Goal: Information Seeking & Learning: Learn about a topic

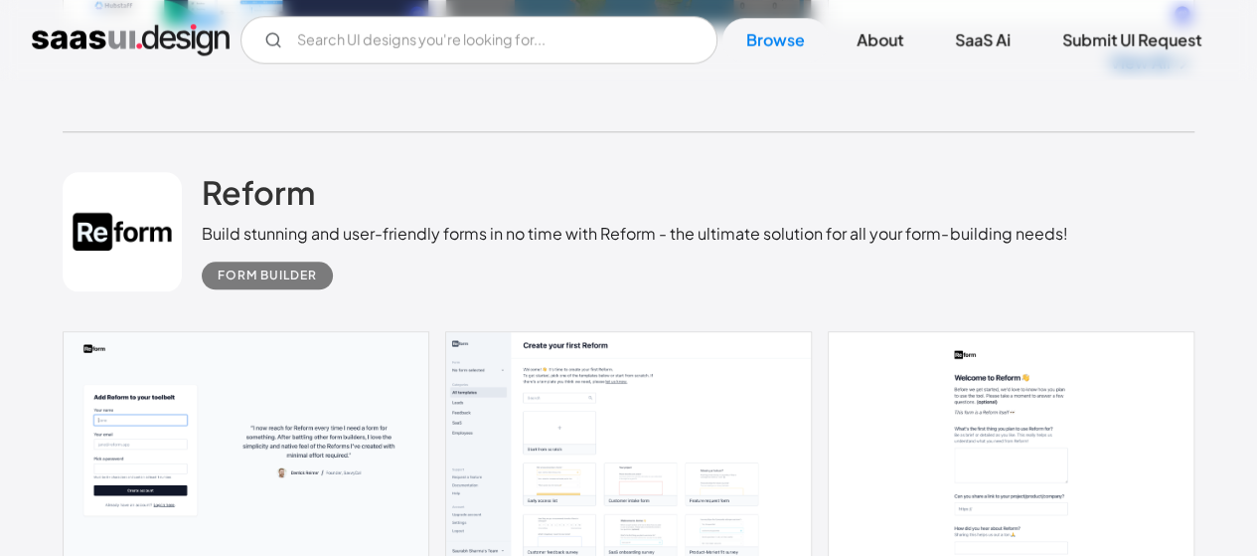
scroll to position [994, 0]
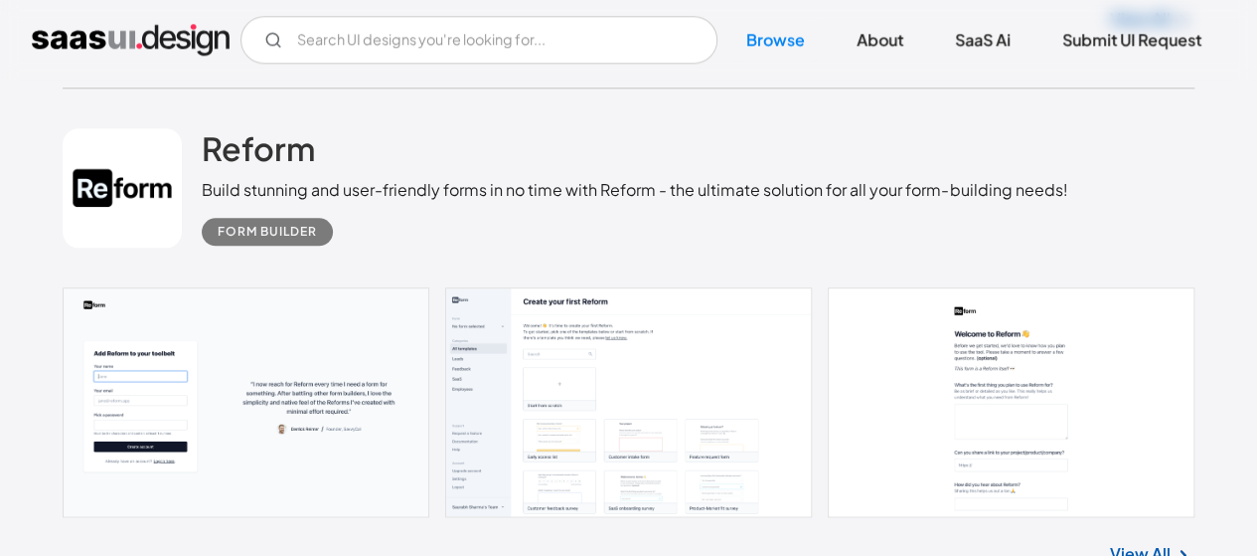
click at [618, 295] on link at bounding box center [629, 402] width 1132 height 230
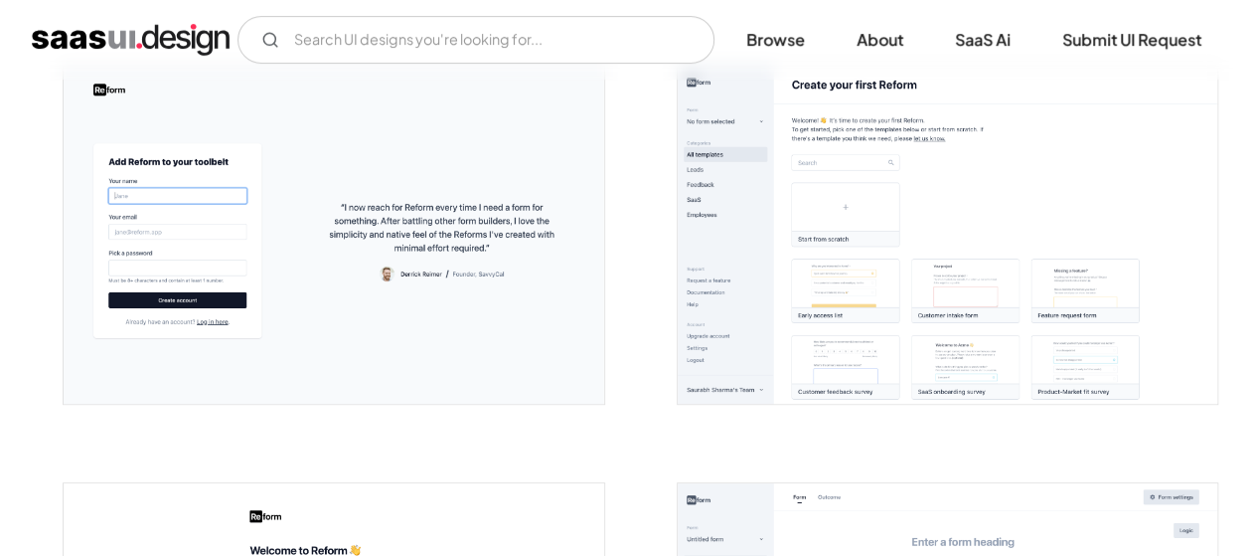
scroll to position [398, 0]
click at [859, 275] on img "open lightbox" at bounding box center [948, 236] width 540 height 337
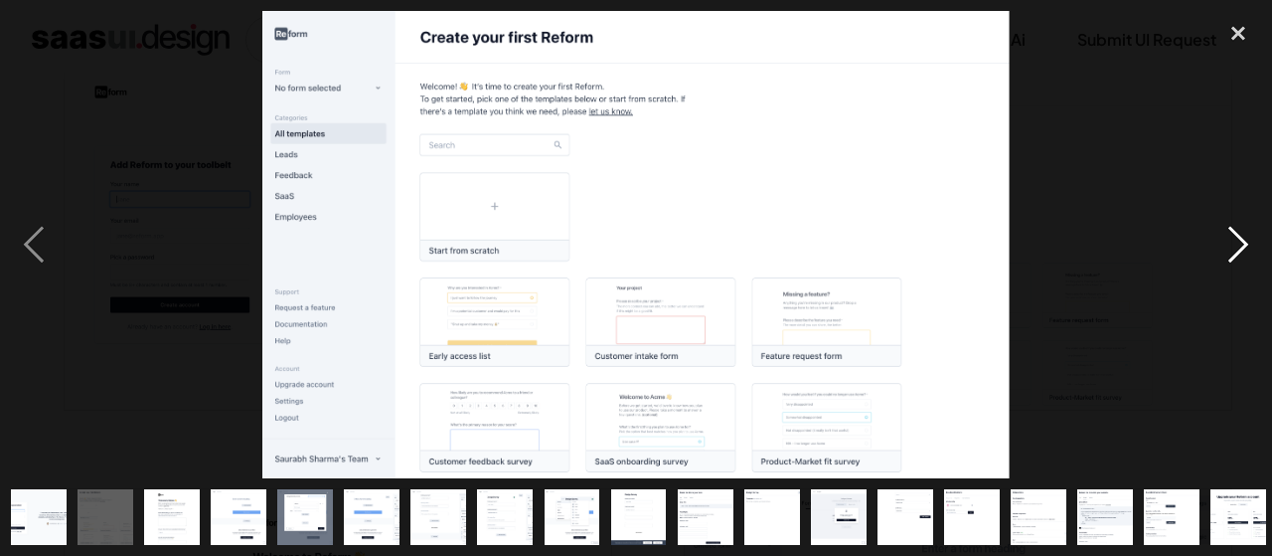
click at [1227, 253] on div "next image" at bounding box center [1239, 244] width 68 height 467
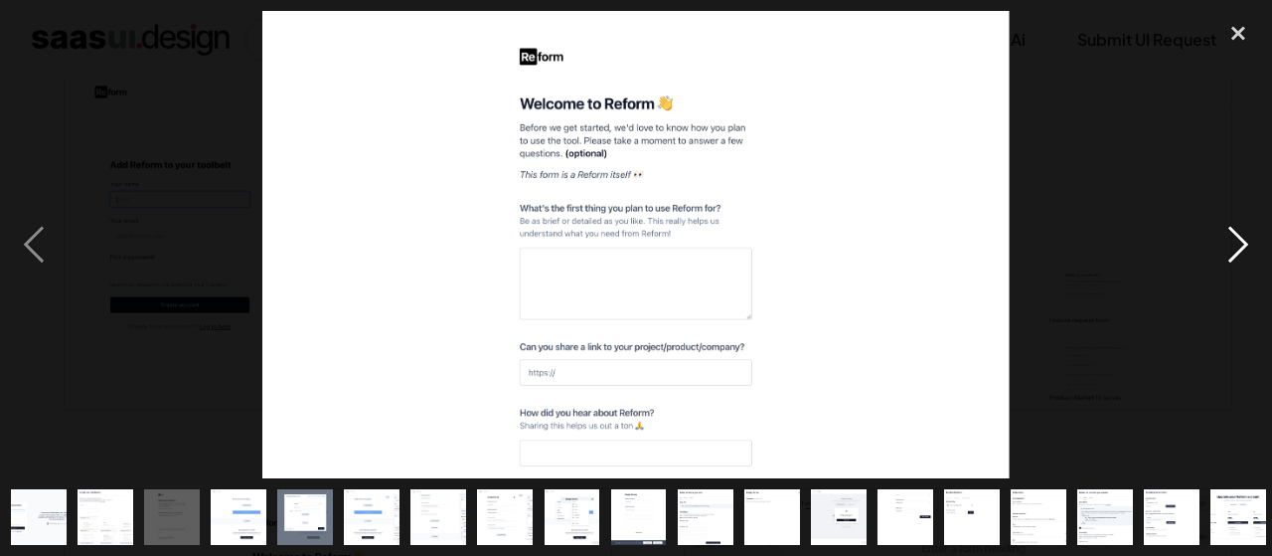
click at [1227, 253] on div "next image" at bounding box center [1239, 244] width 68 height 467
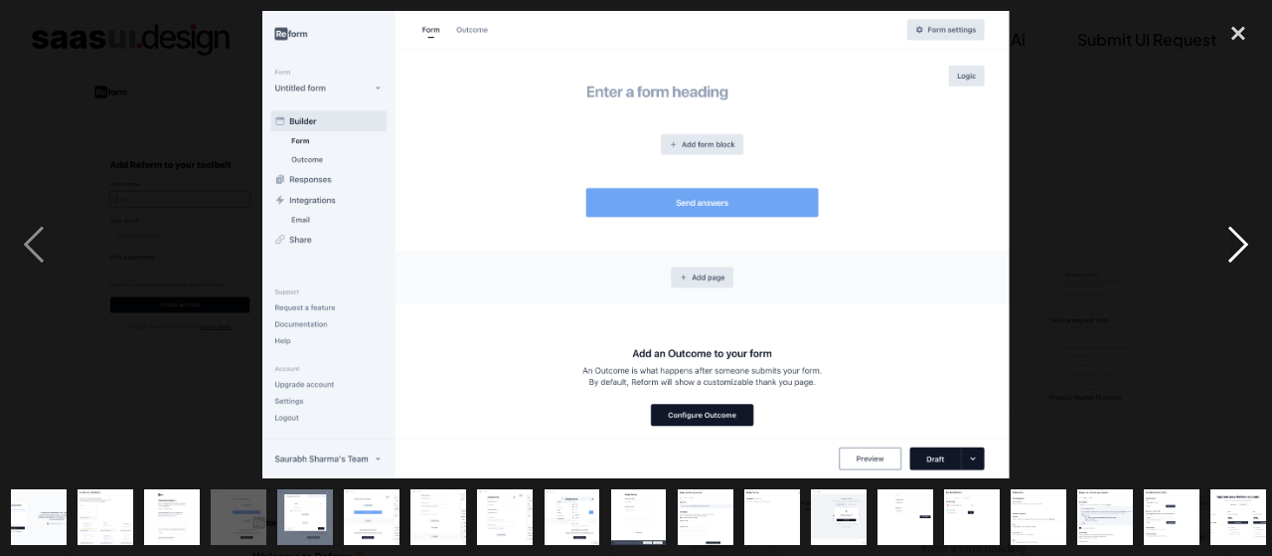
click at [1227, 253] on div "next image" at bounding box center [1239, 244] width 68 height 467
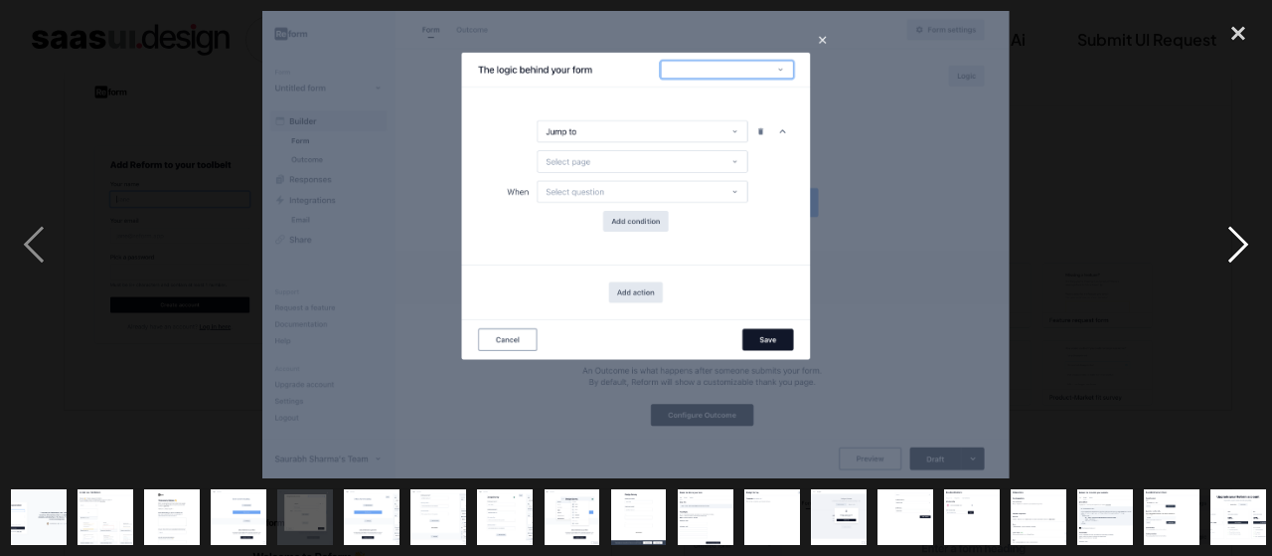
click at [1227, 253] on div "next image" at bounding box center [1239, 244] width 68 height 467
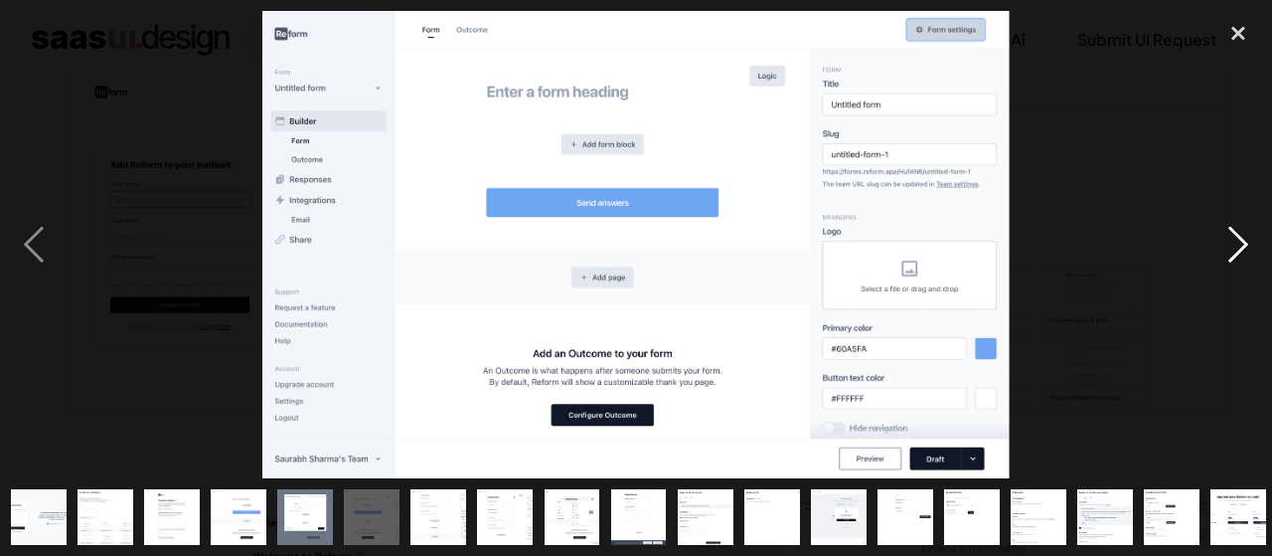
click at [1227, 253] on div "next image" at bounding box center [1239, 244] width 68 height 467
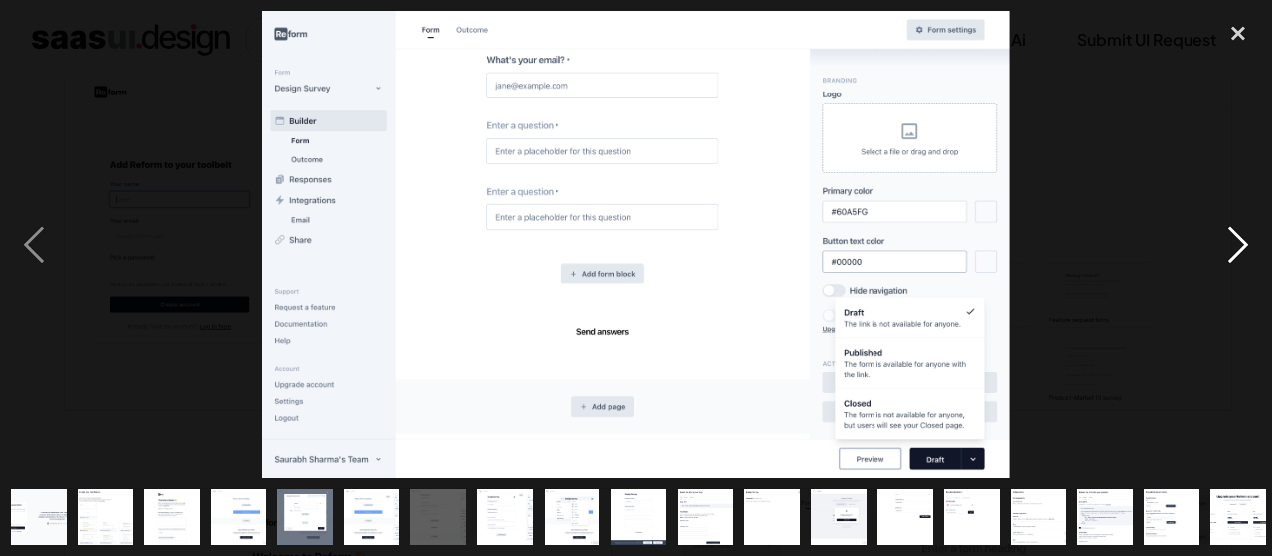
click at [1227, 253] on div "next image" at bounding box center [1239, 244] width 68 height 467
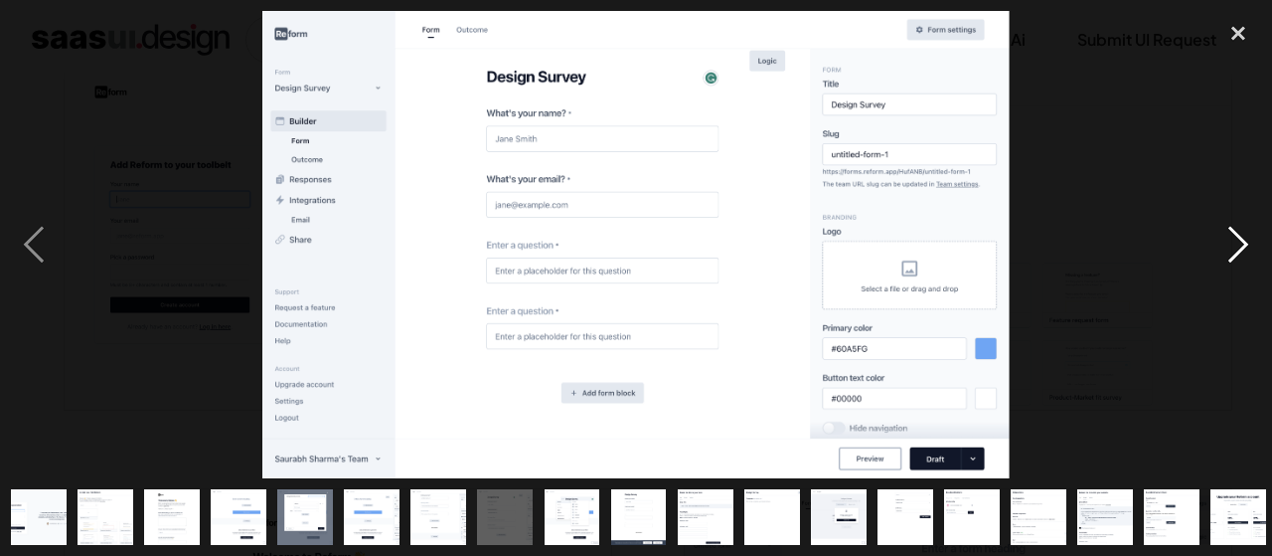
click at [1227, 253] on div "next image" at bounding box center [1239, 244] width 68 height 467
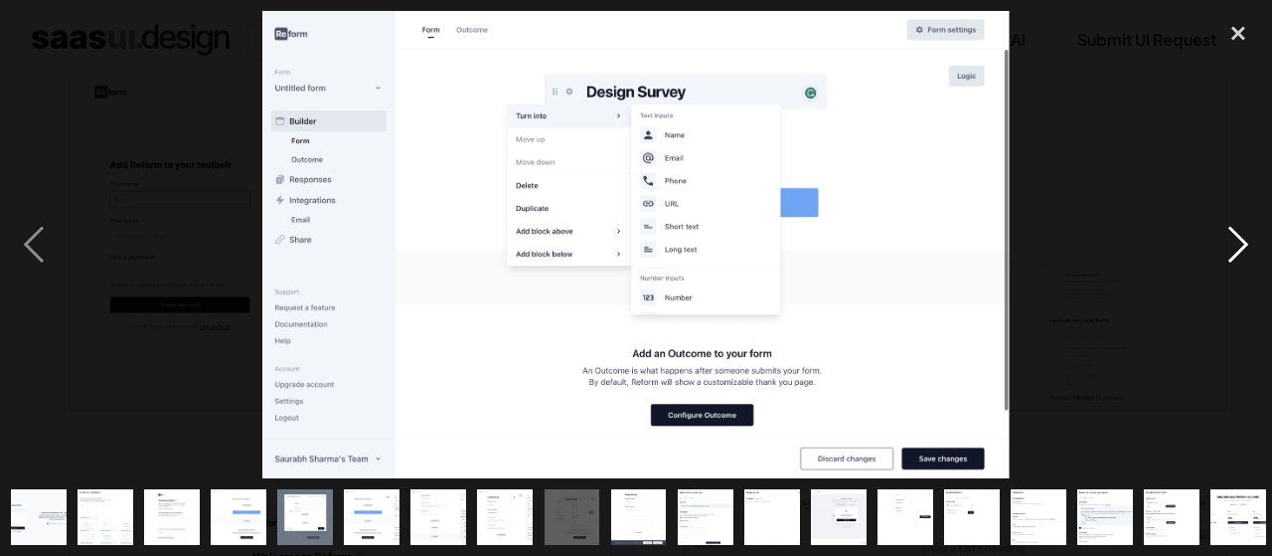
click at [1227, 253] on div "next image" at bounding box center [1239, 244] width 68 height 467
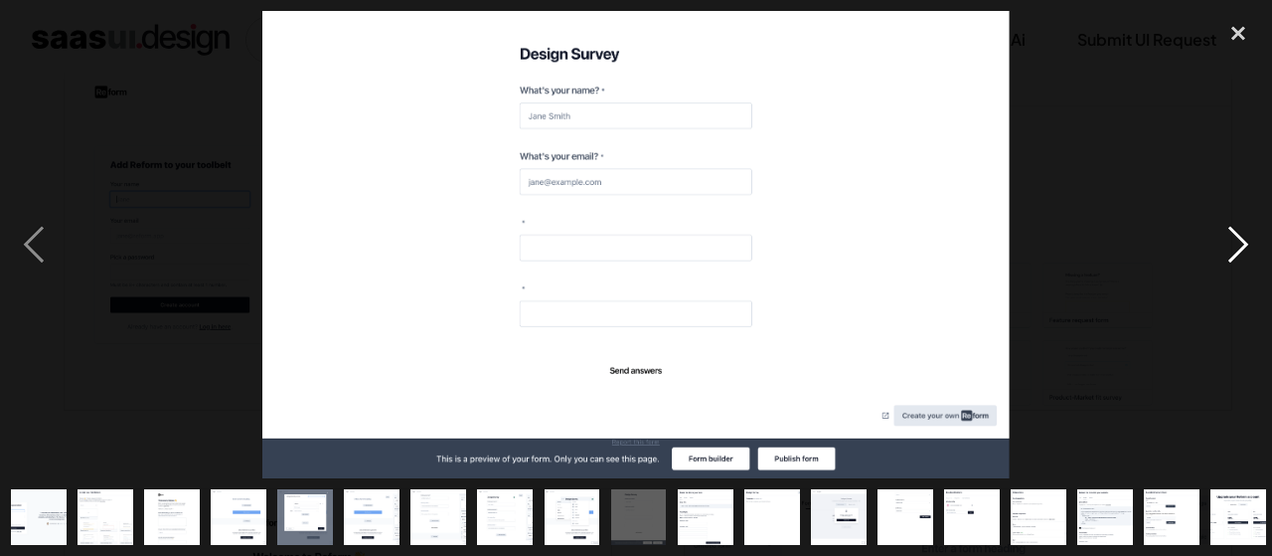
click at [1227, 253] on div "next image" at bounding box center [1239, 244] width 68 height 467
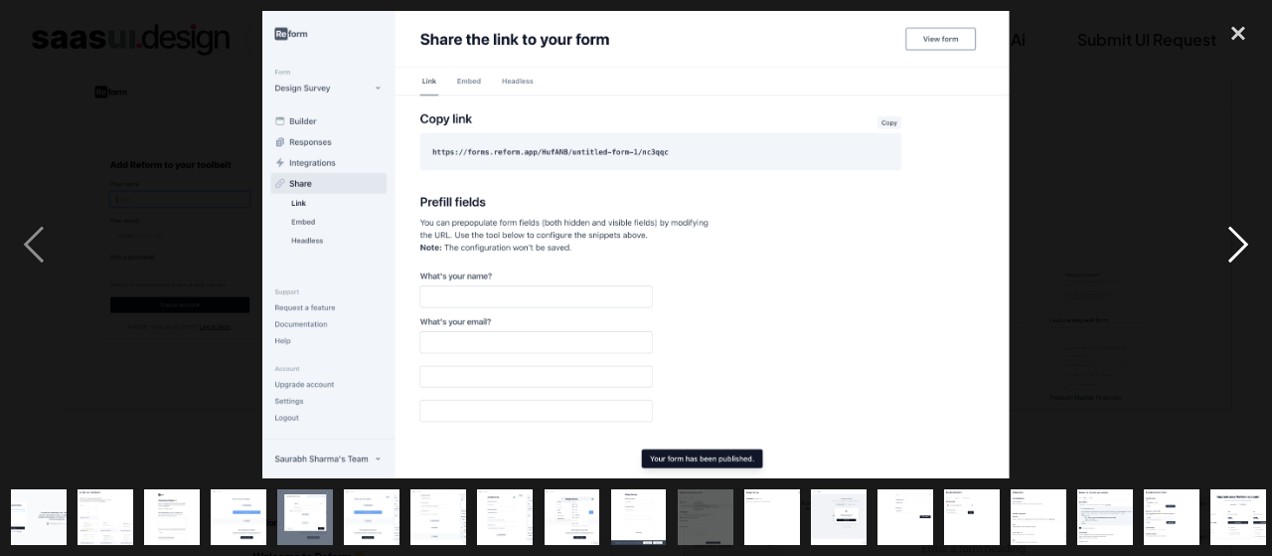
click at [1227, 253] on div "next image" at bounding box center [1239, 244] width 68 height 467
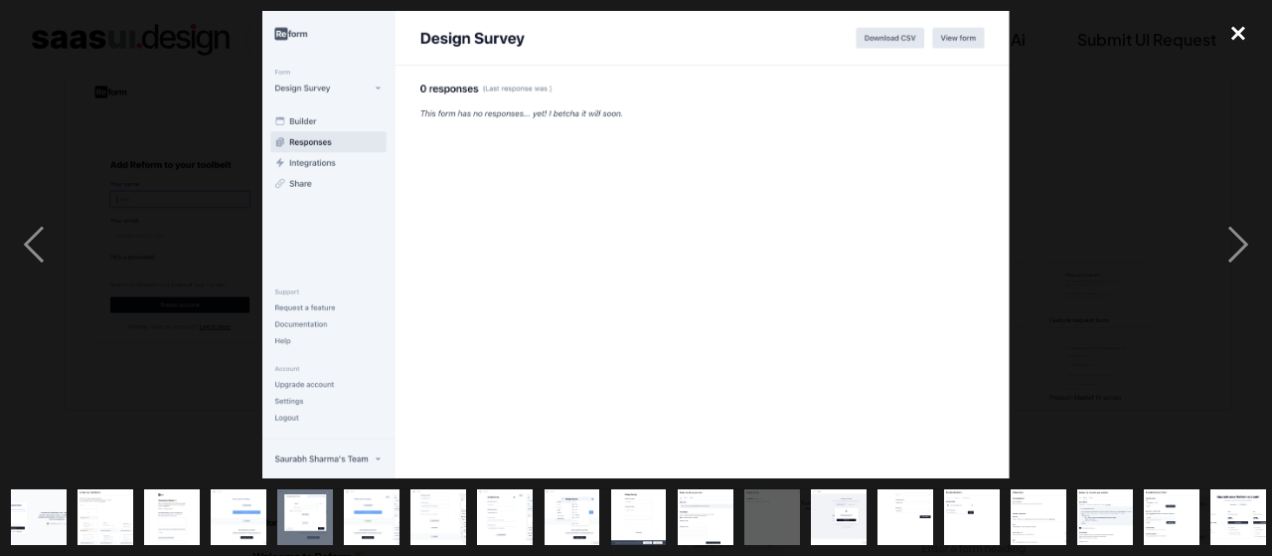
click at [1248, 31] on div "close lightbox" at bounding box center [1239, 33] width 68 height 44
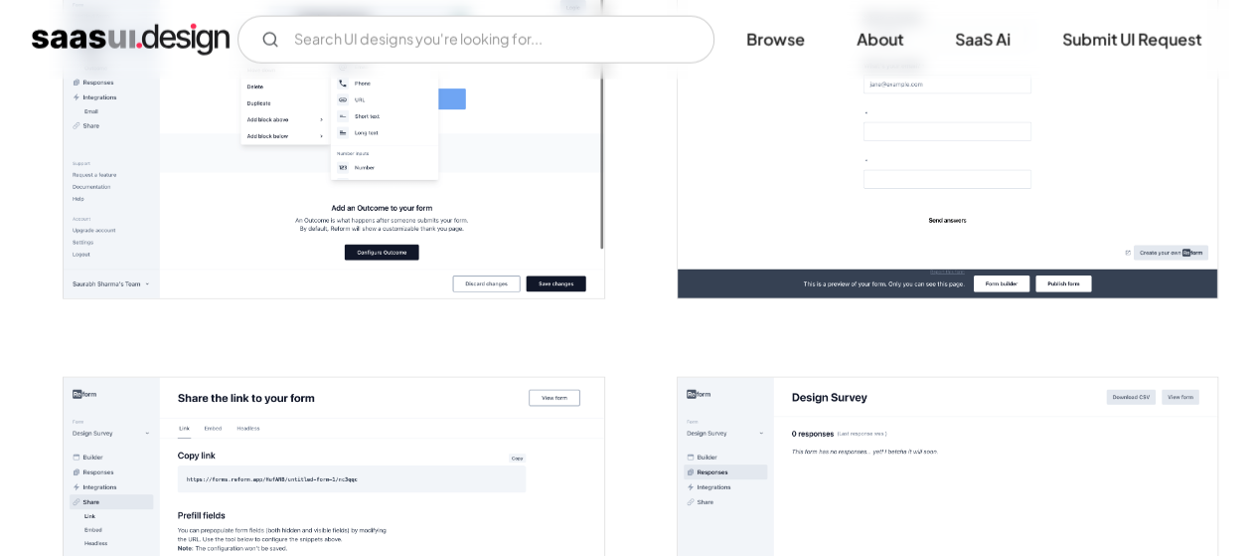
scroll to position [2186, 0]
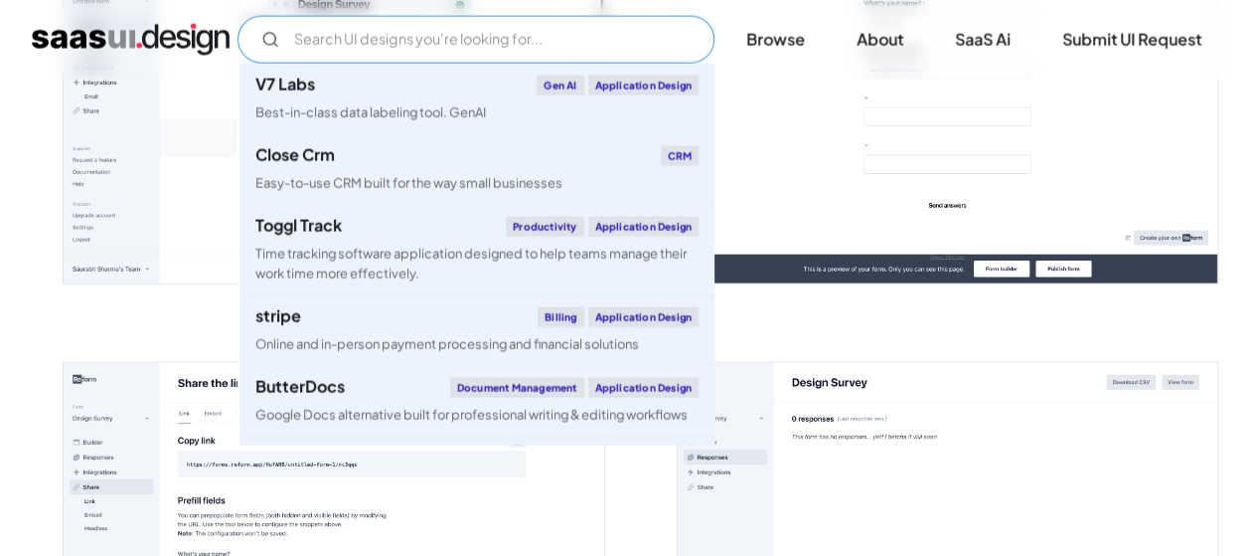
click at [375, 29] on input "Email Form" at bounding box center [476, 40] width 477 height 48
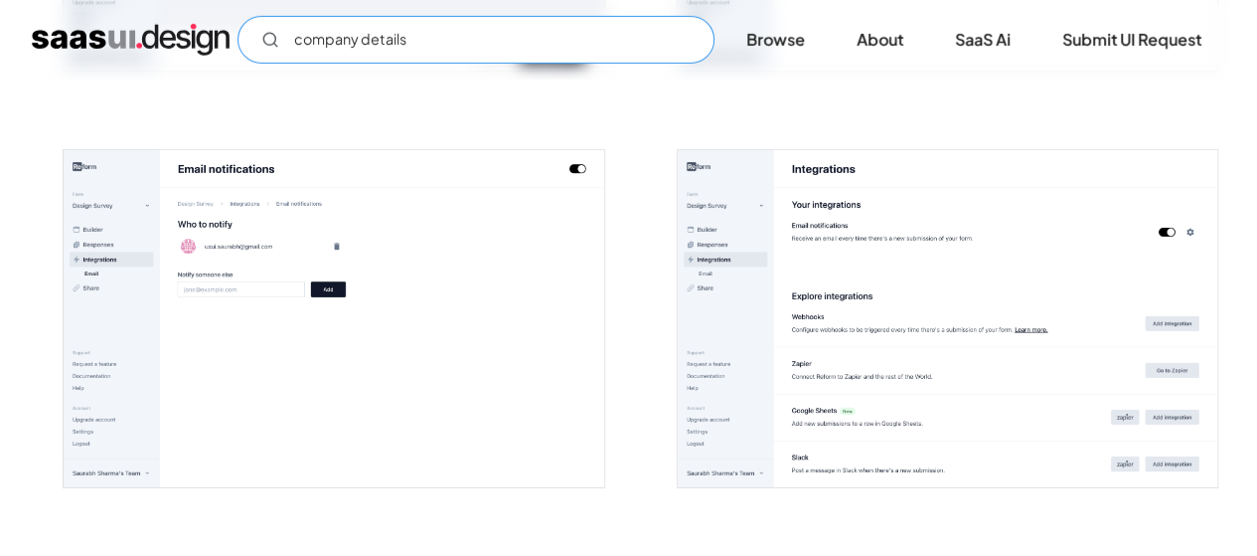
scroll to position [3081, 0]
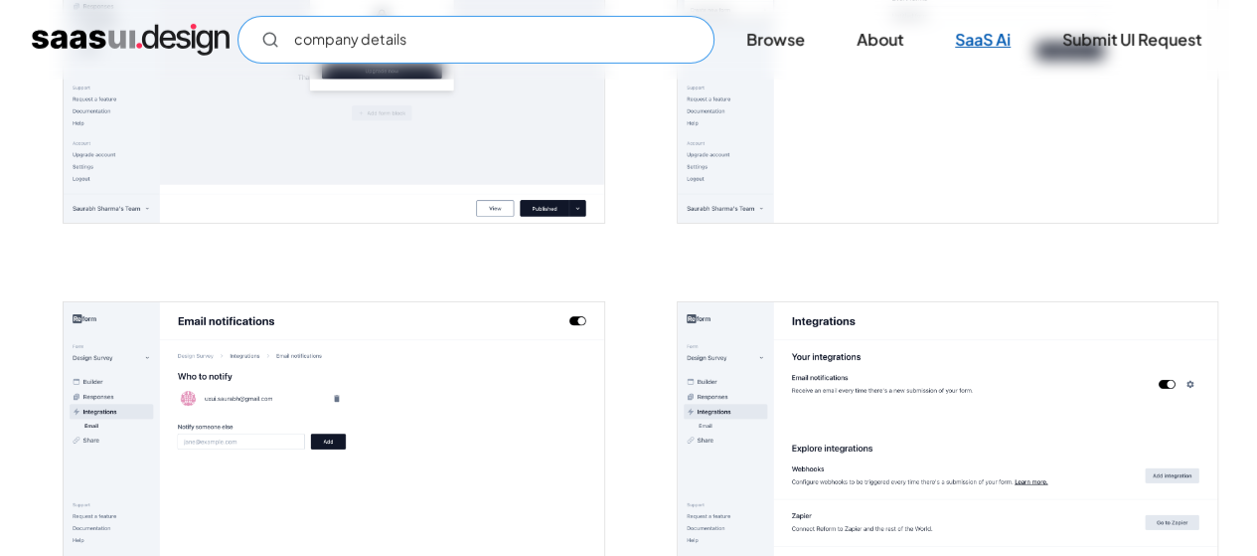
type input "company details"
click at [978, 39] on link "SaaS Ai" at bounding box center [982, 40] width 103 height 44
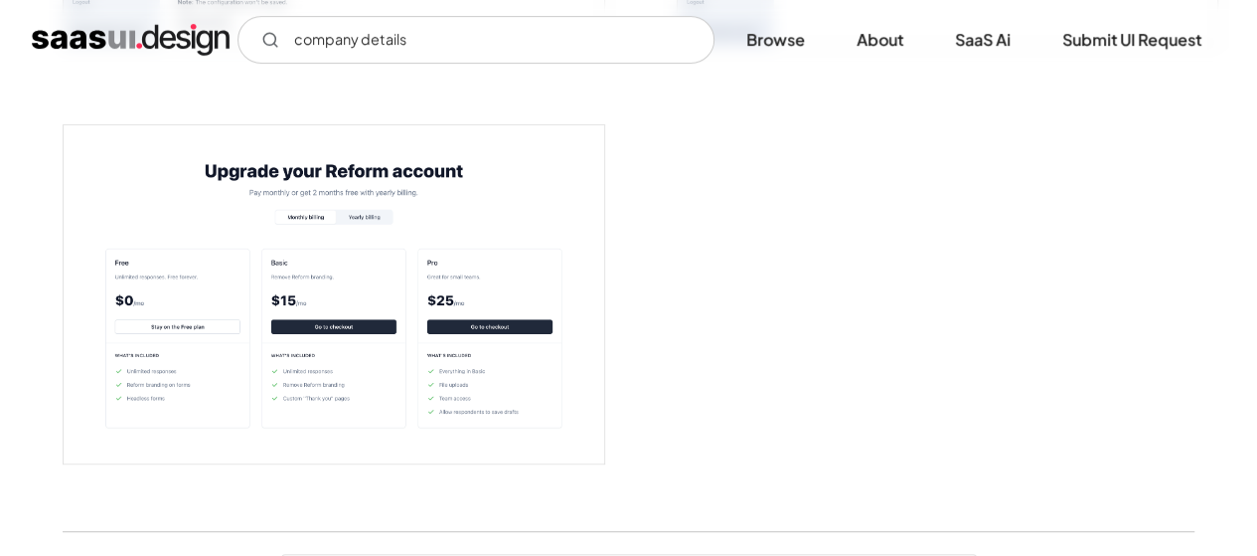
scroll to position [4174, 0]
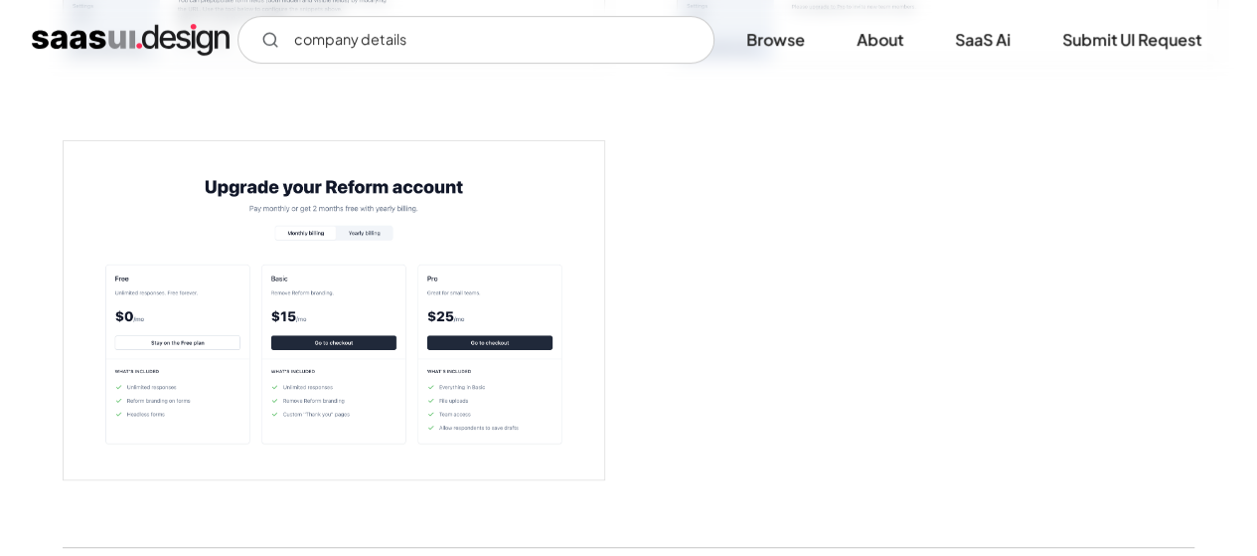
click at [326, 303] on img "open lightbox" at bounding box center [334, 309] width 540 height 337
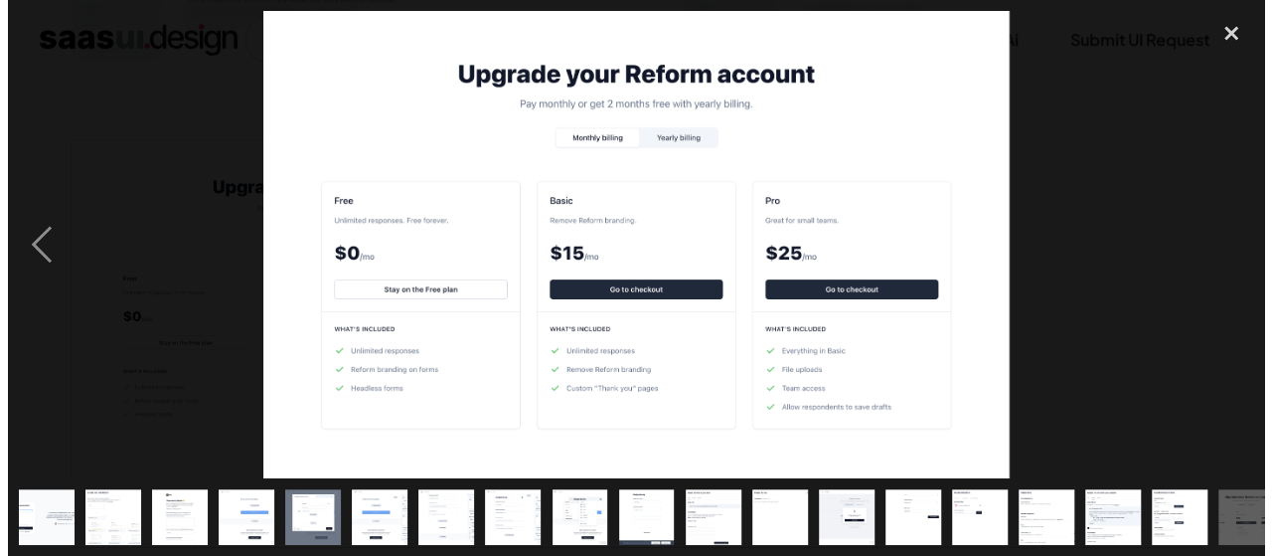
scroll to position [4108, 0]
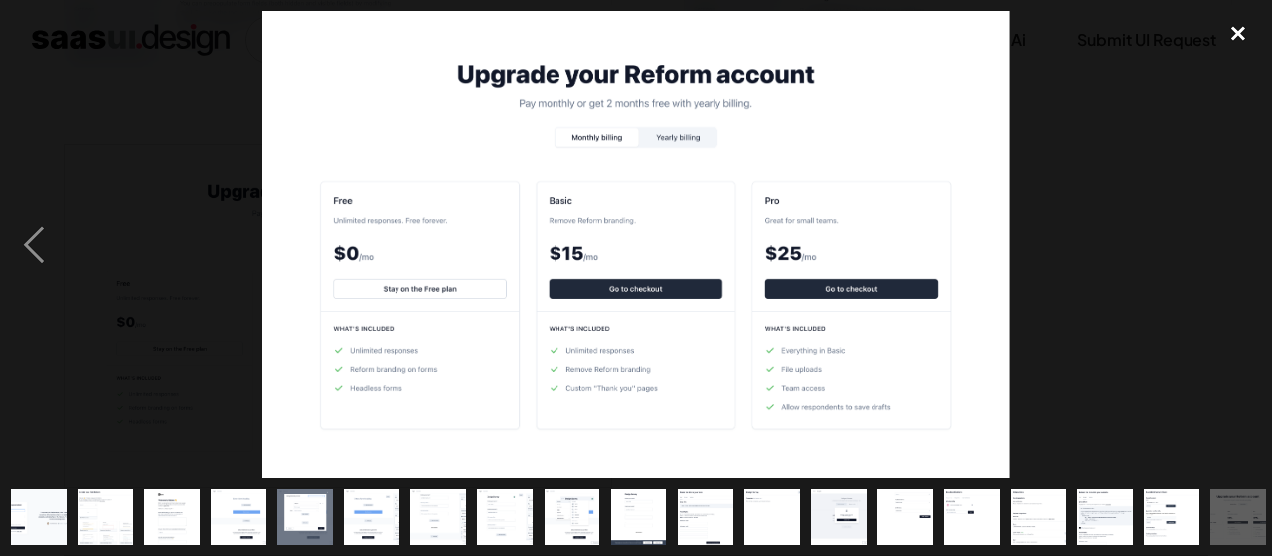
click at [1234, 32] on div "close lightbox" at bounding box center [1239, 33] width 68 height 44
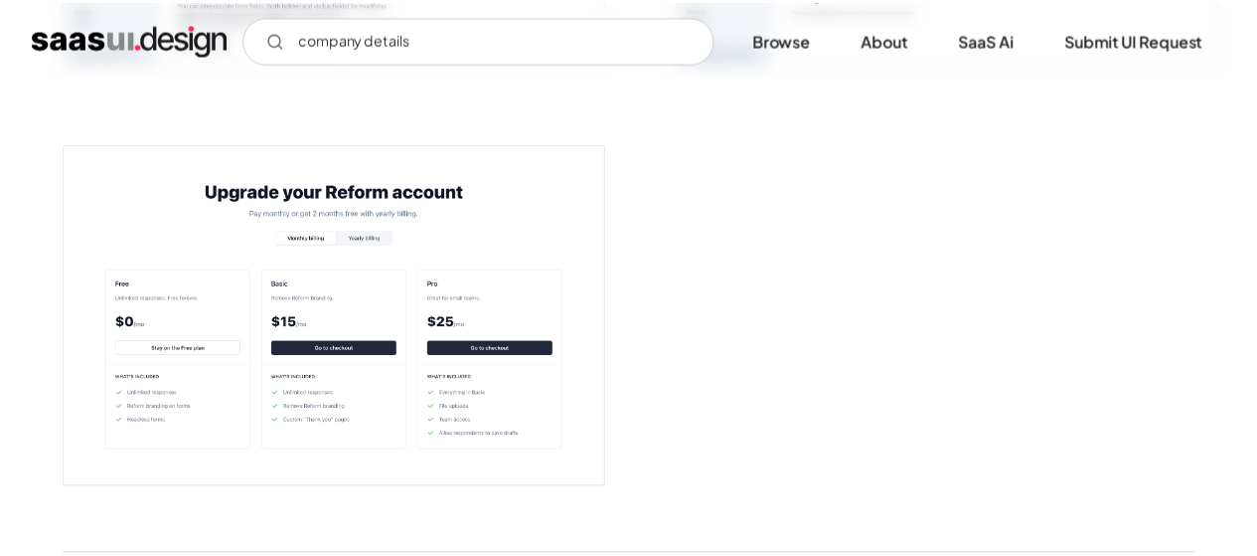
scroll to position [4075, 0]
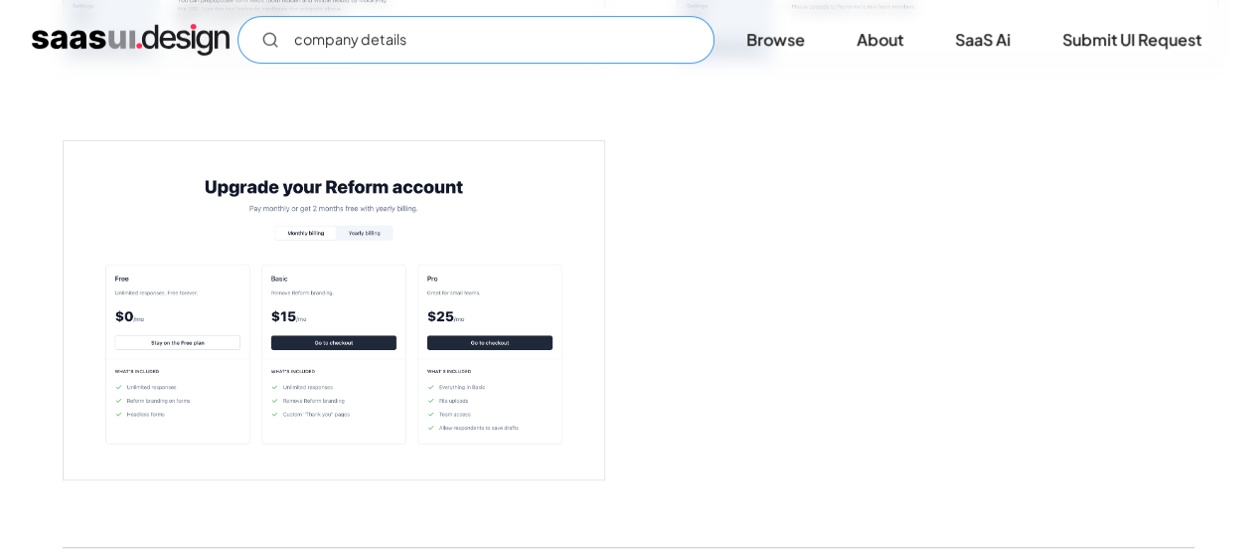
click at [407, 38] on input "company details" at bounding box center [476, 40] width 477 height 48
click at [787, 49] on link "Browse" at bounding box center [776, 40] width 106 height 44
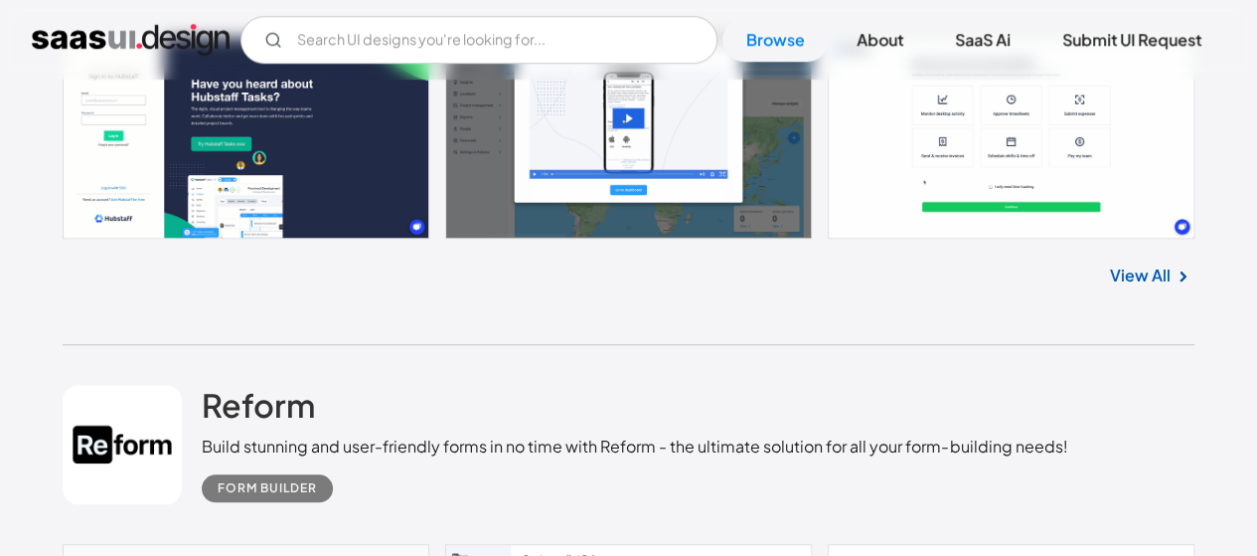
scroll to position [894, 0]
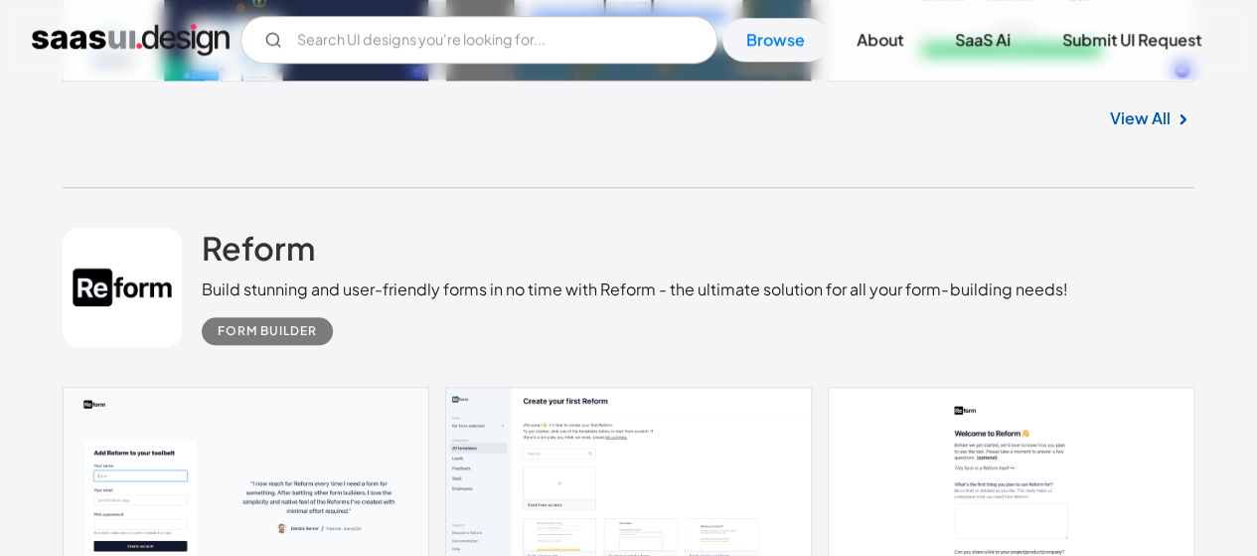
click at [1147, 110] on link "View All" at bounding box center [1140, 118] width 61 height 24
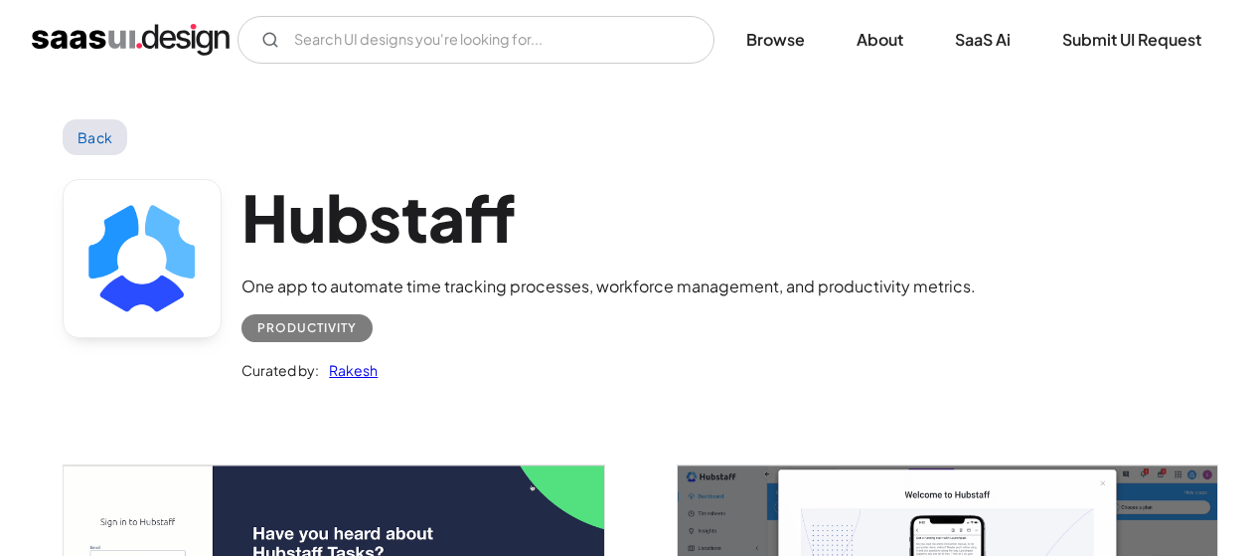
scroll to position [497, 0]
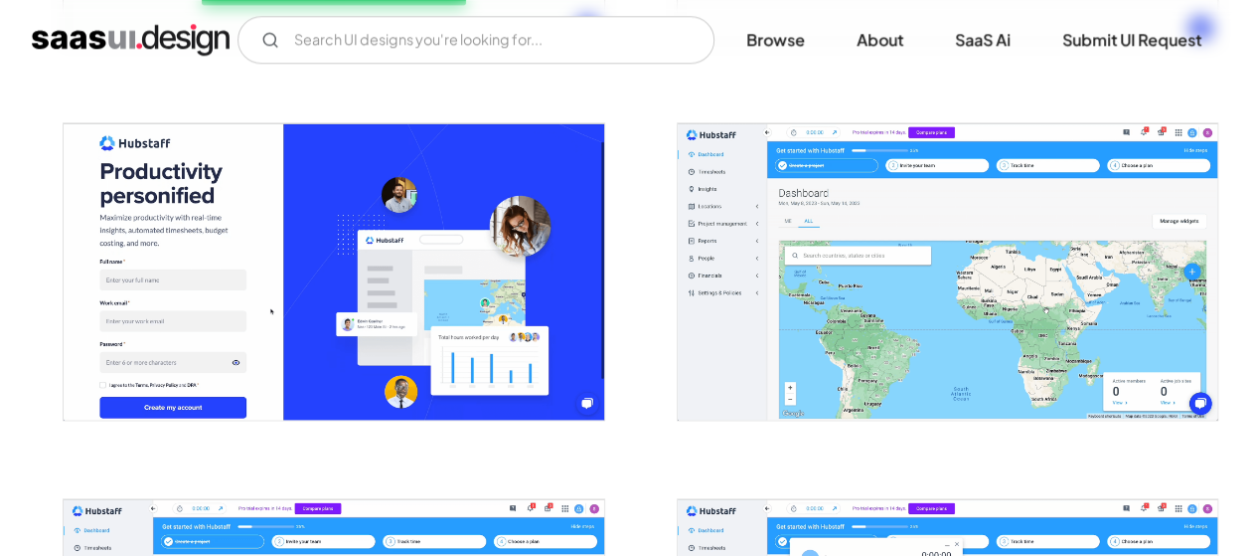
click at [890, 197] on img "open lightbox" at bounding box center [948, 271] width 540 height 296
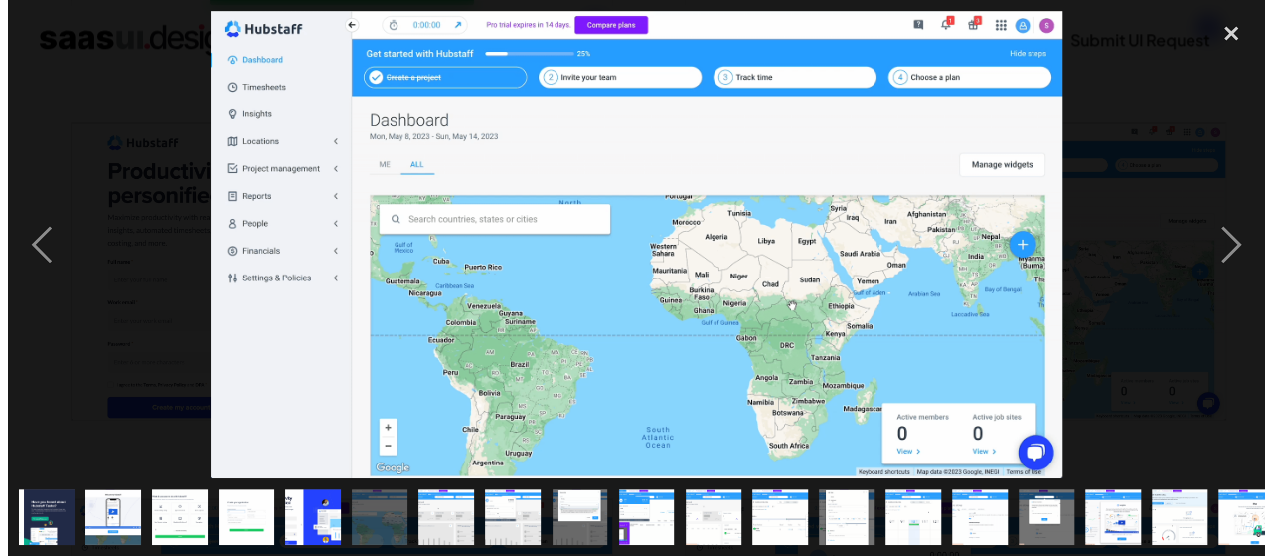
scroll to position [1097, 0]
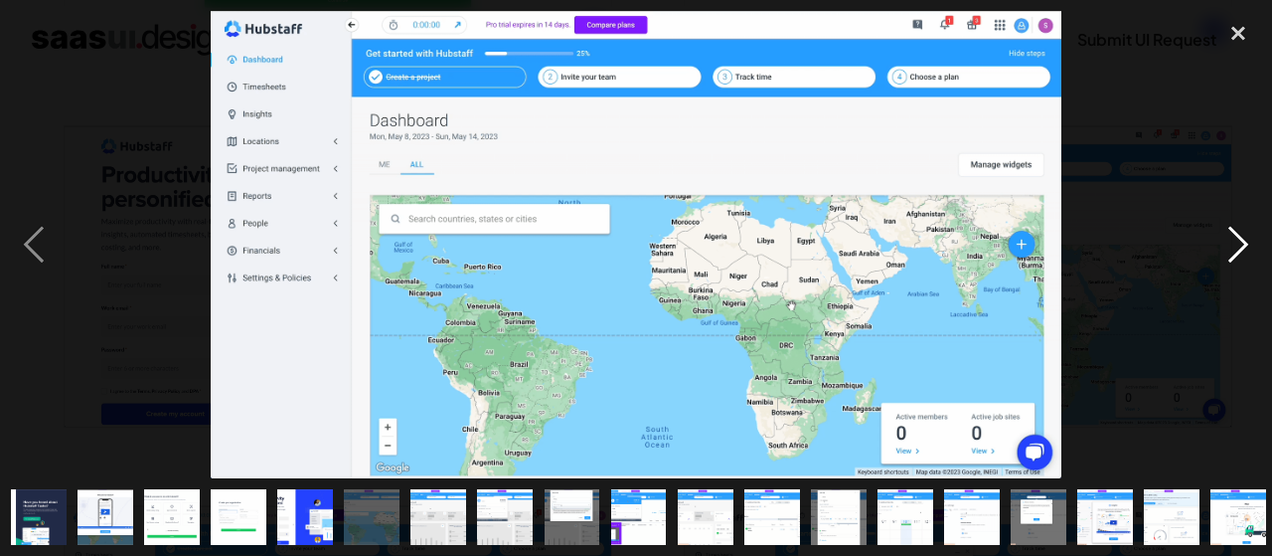
click at [1242, 243] on div "next image" at bounding box center [1239, 244] width 68 height 467
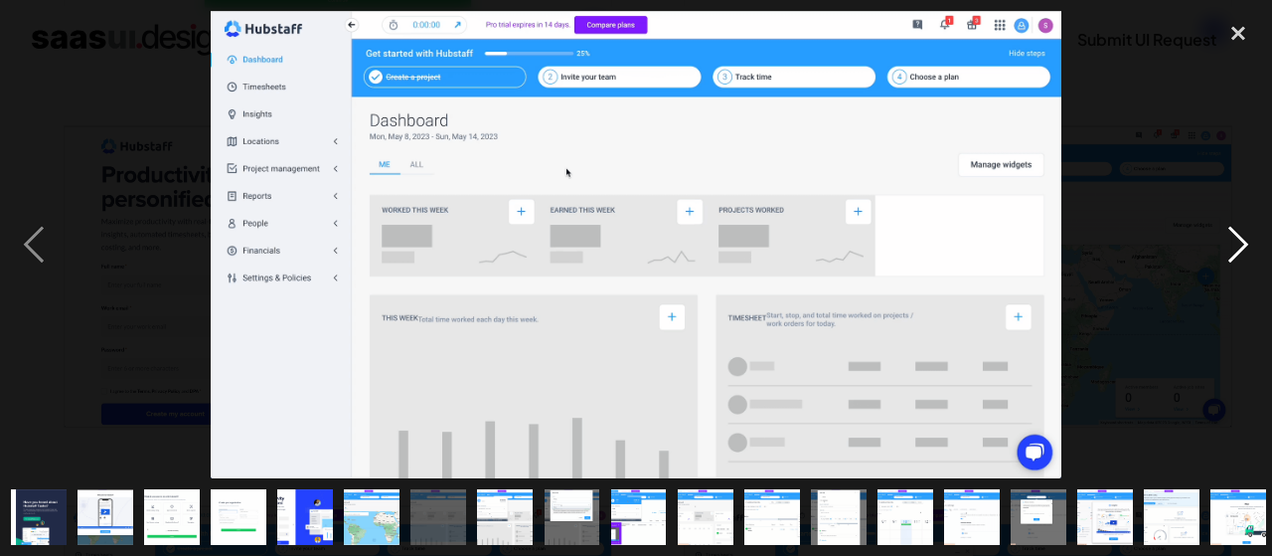
click at [1242, 243] on div "next image" at bounding box center [1239, 244] width 68 height 467
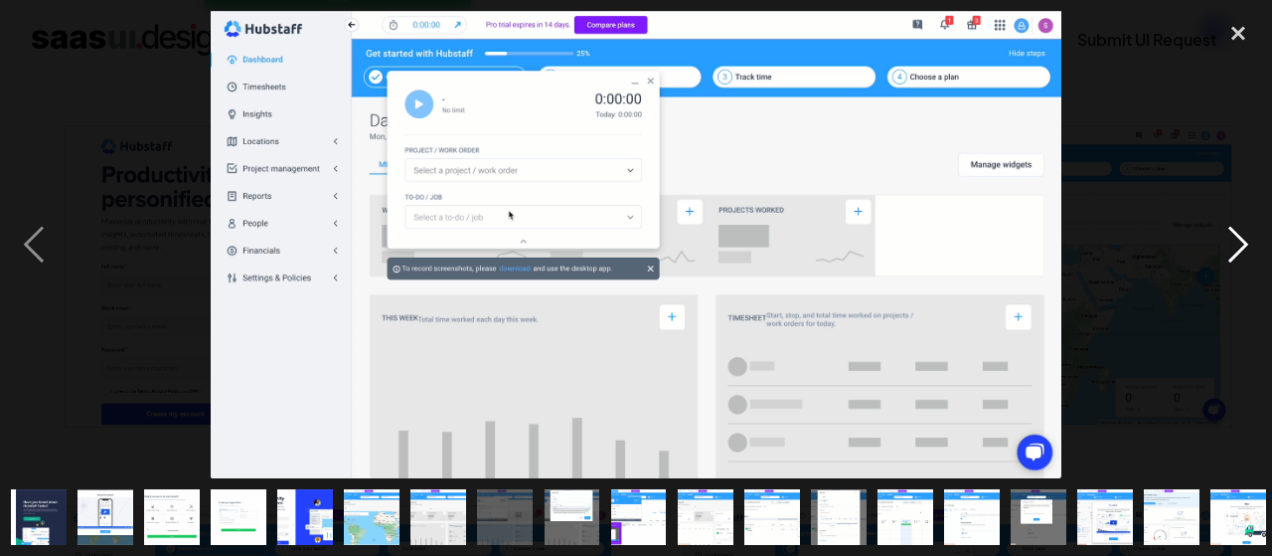
click at [1242, 243] on div "next image" at bounding box center [1239, 244] width 68 height 467
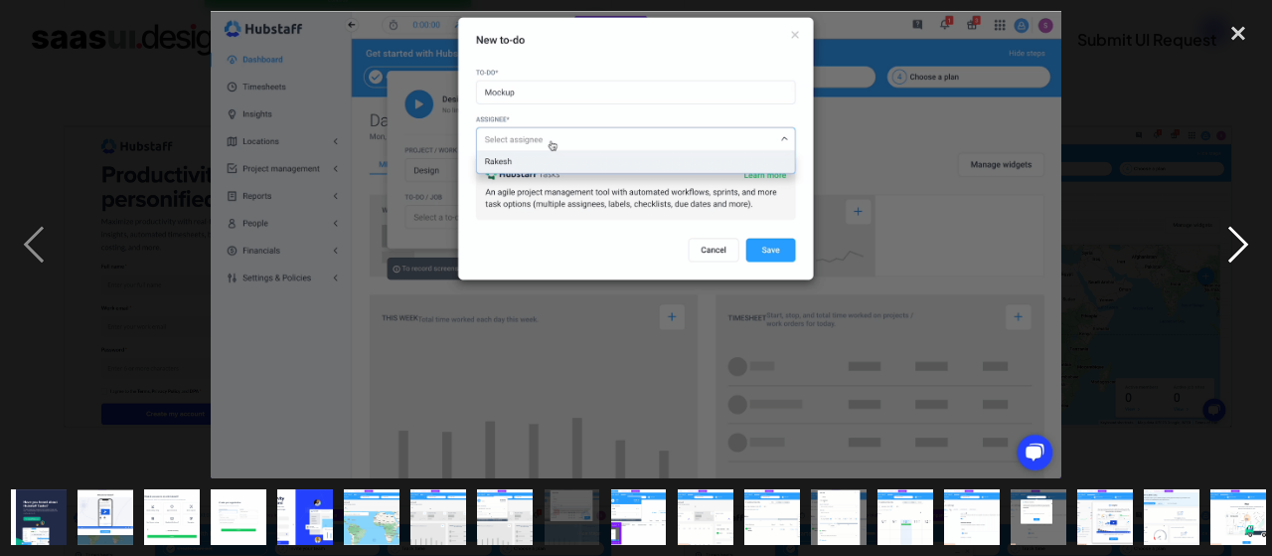
click at [1242, 243] on div "next image" at bounding box center [1239, 244] width 68 height 467
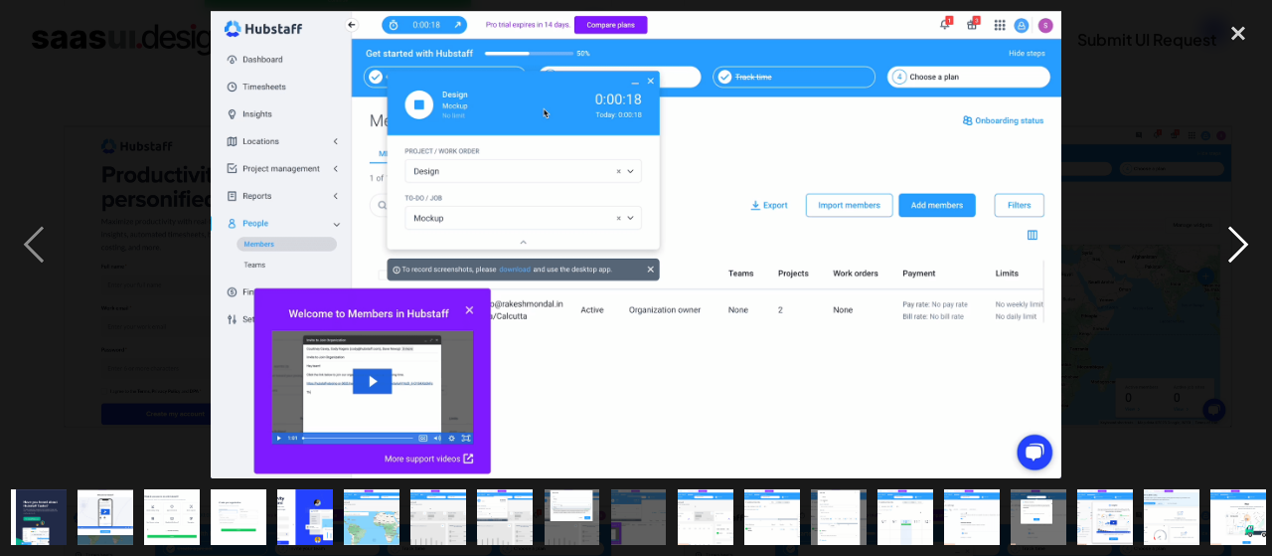
click at [1242, 243] on div "next image" at bounding box center [1239, 244] width 68 height 467
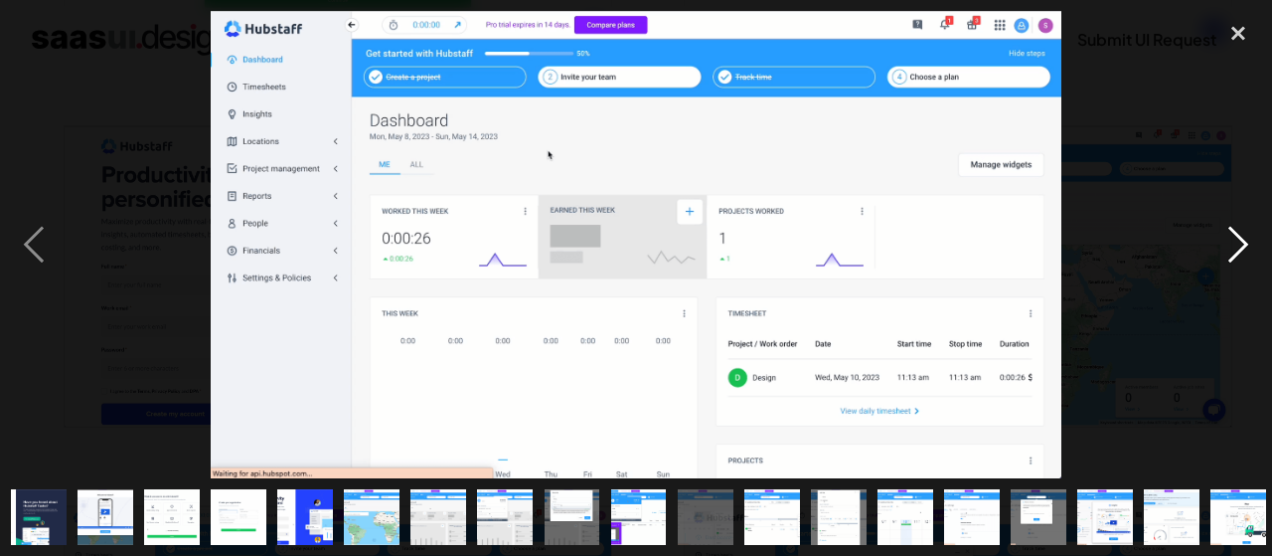
click at [1242, 243] on div "next image" at bounding box center [1239, 244] width 68 height 467
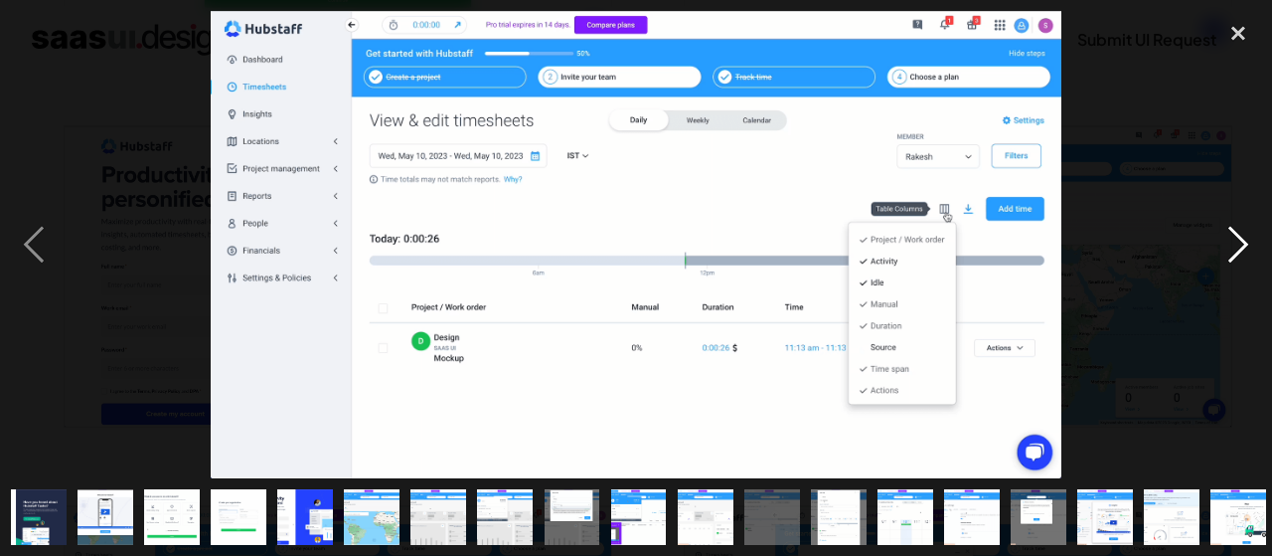
click at [1242, 243] on div "next image" at bounding box center [1239, 244] width 68 height 467
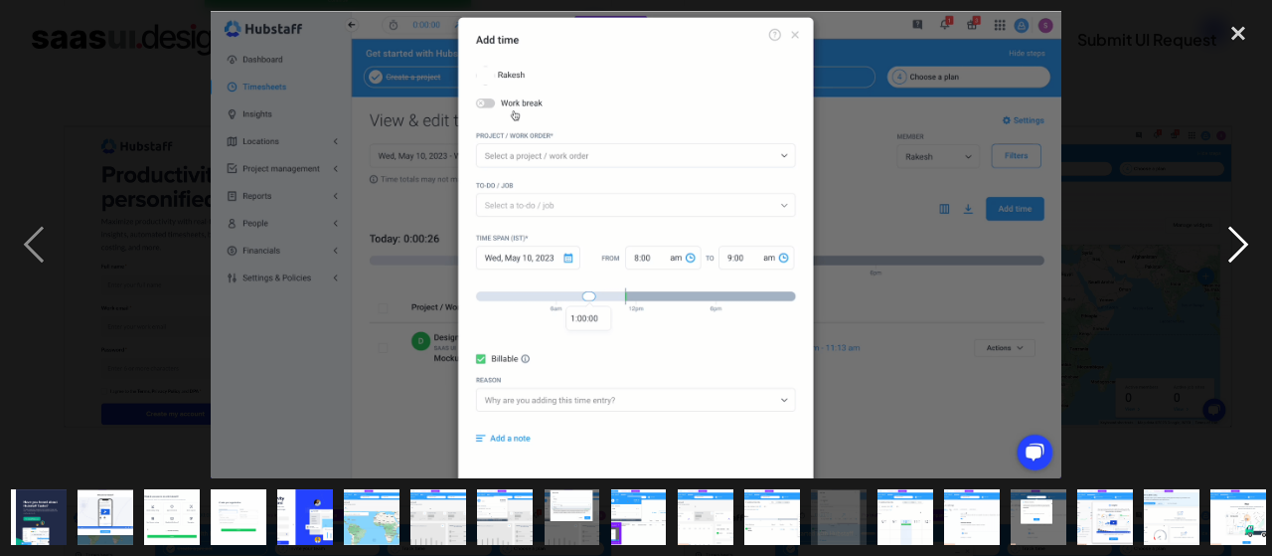
click at [1242, 243] on div "next image" at bounding box center [1239, 244] width 68 height 467
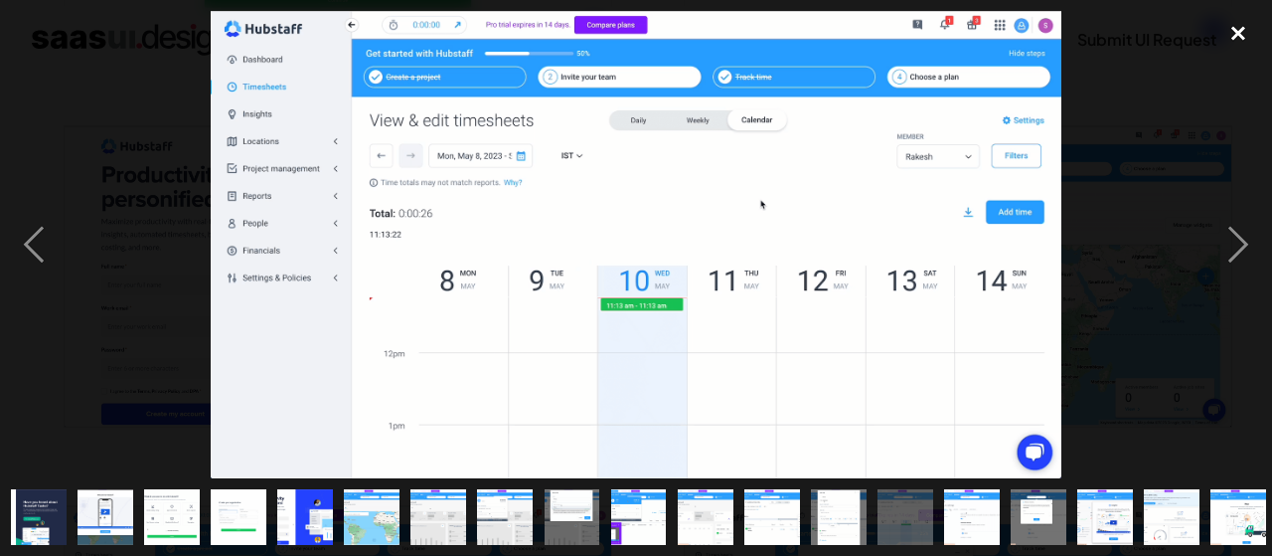
click at [1230, 35] on div "close lightbox" at bounding box center [1239, 33] width 68 height 44
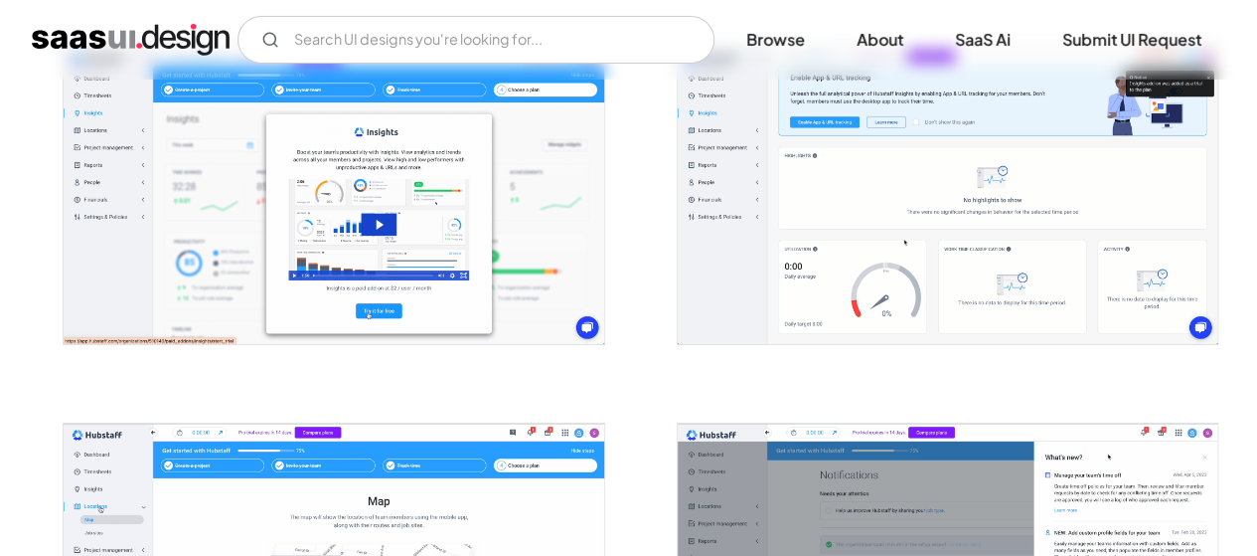
scroll to position [3478, 0]
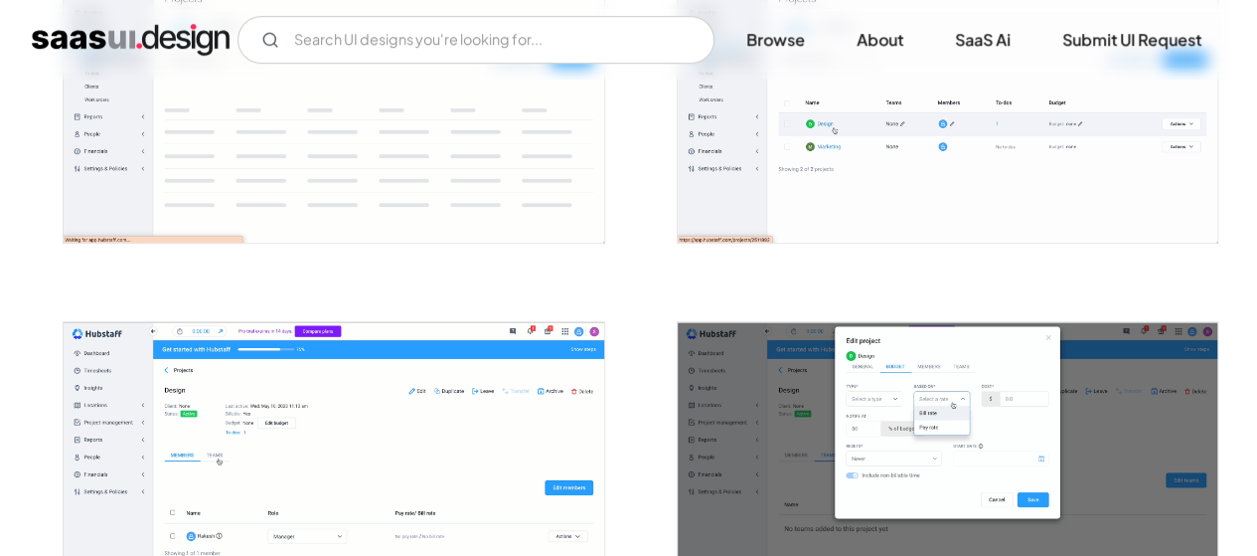
click at [347, 122] on img "open lightbox" at bounding box center [334, 95] width 540 height 296
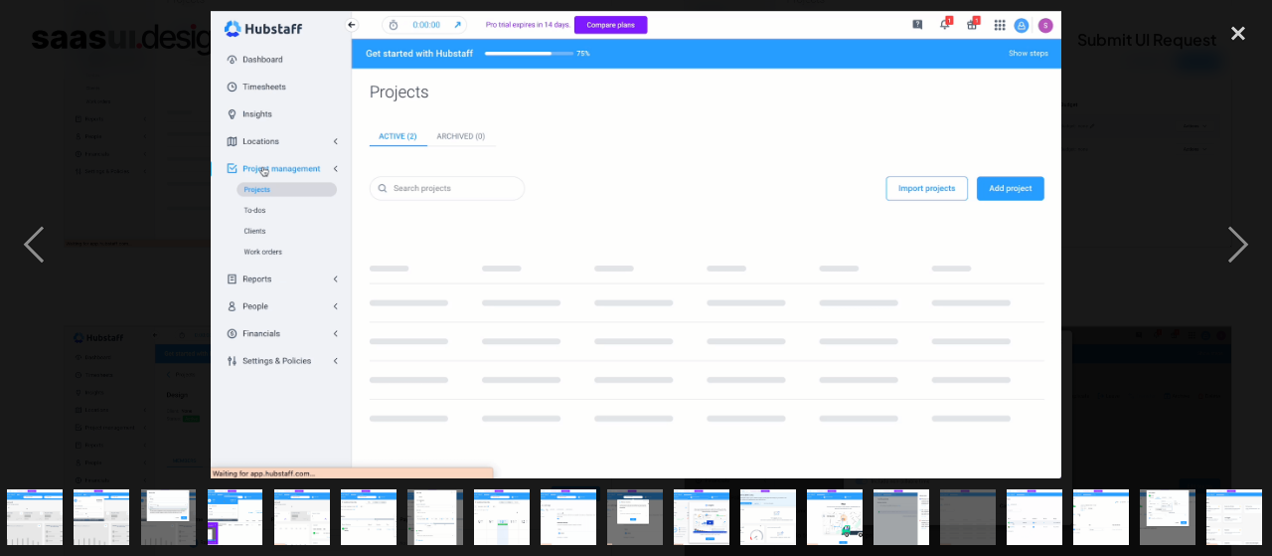
scroll to position [0, 405]
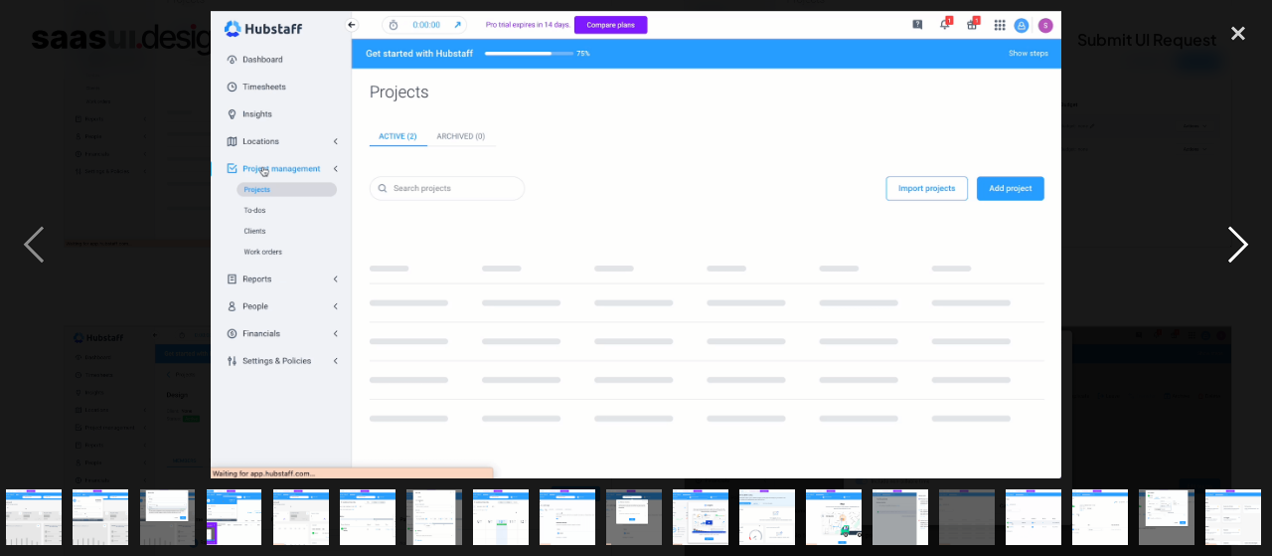
click at [1250, 240] on div "next image" at bounding box center [1239, 244] width 68 height 467
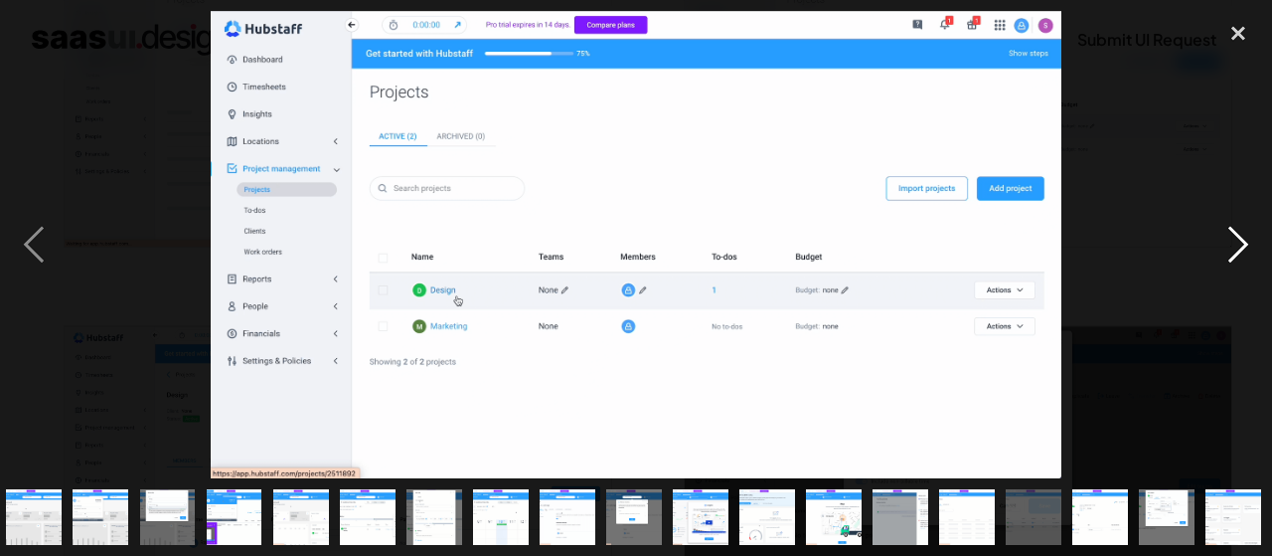
click at [1256, 245] on div "next image" at bounding box center [1239, 244] width 68 height 467
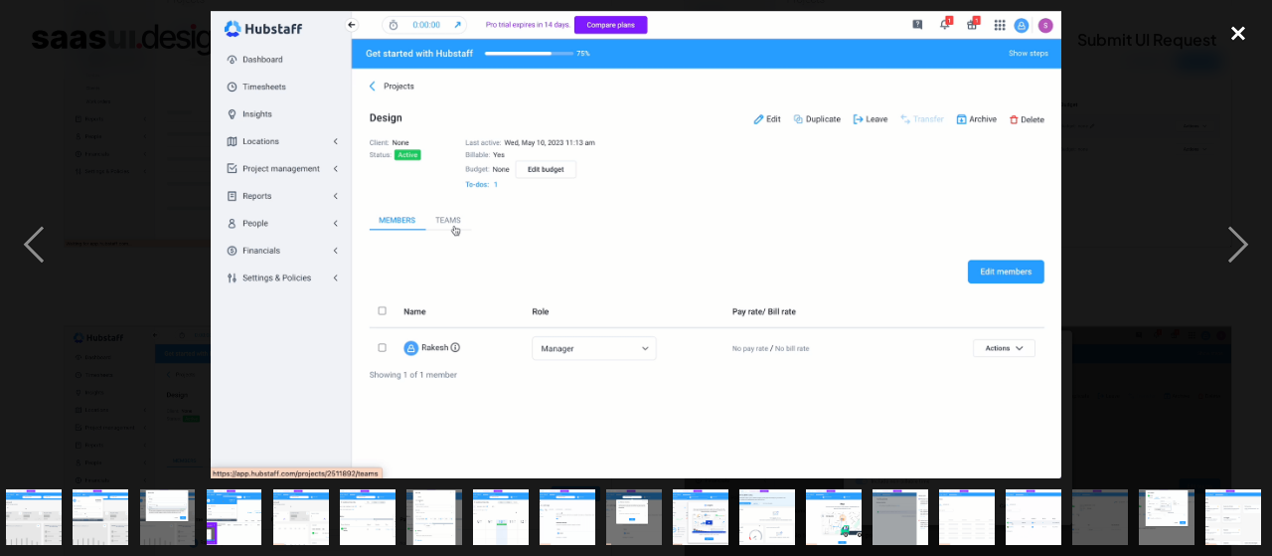
click at [1235, 29] on div "close lightbox" at bounding box center [1239, 33] width 68 height 44
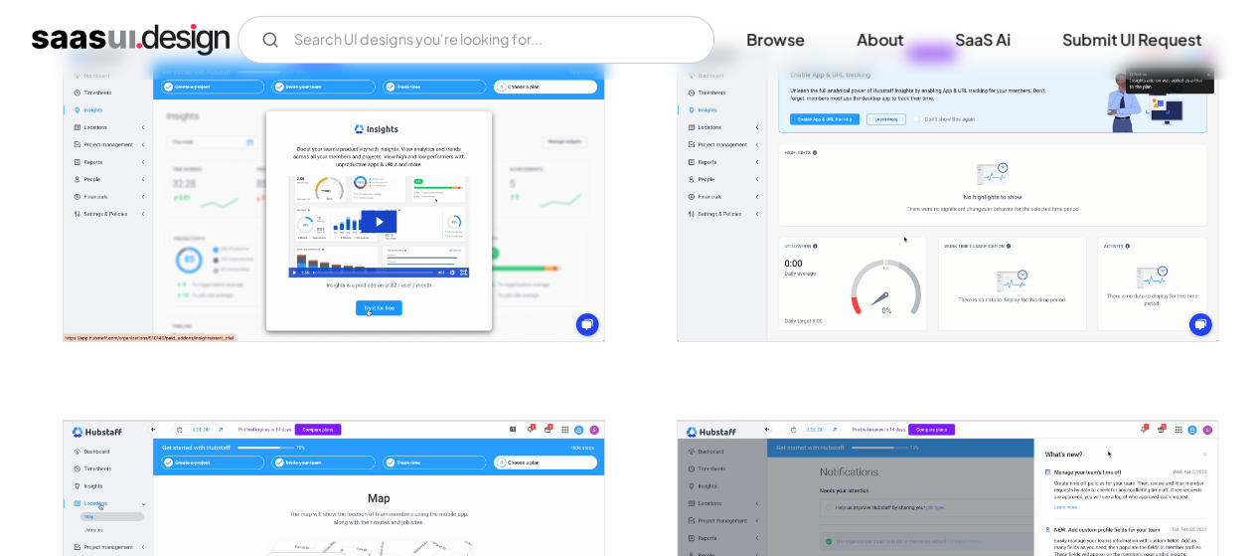
scroll to position [3337, 0]
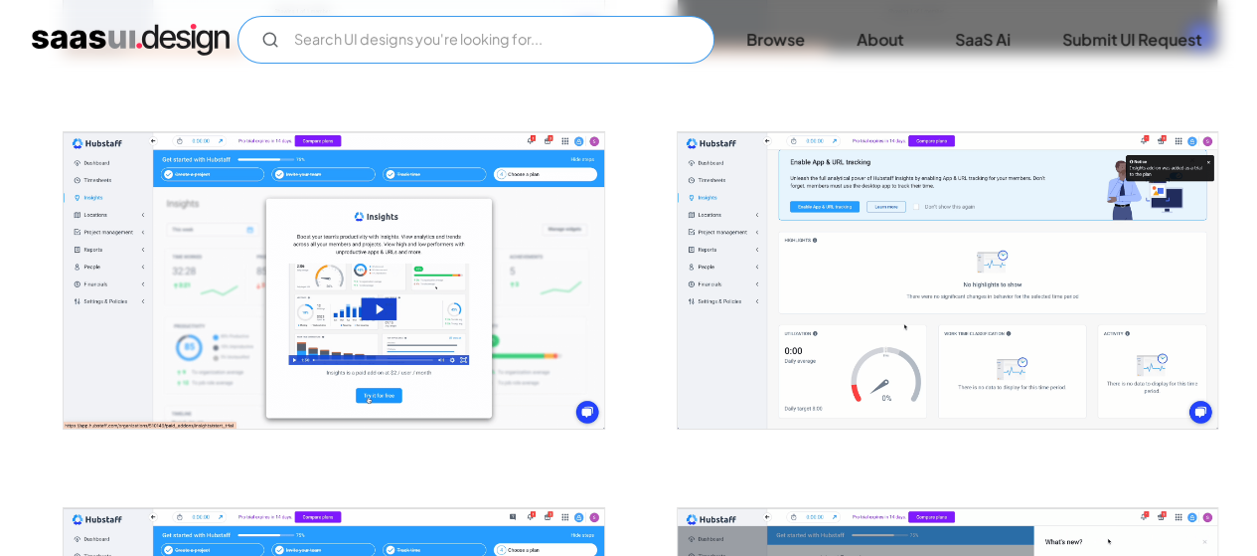
click at [405, 28] on input "Email Form" at bounding box center [476, 40] width 477 height 48
type input "company information"
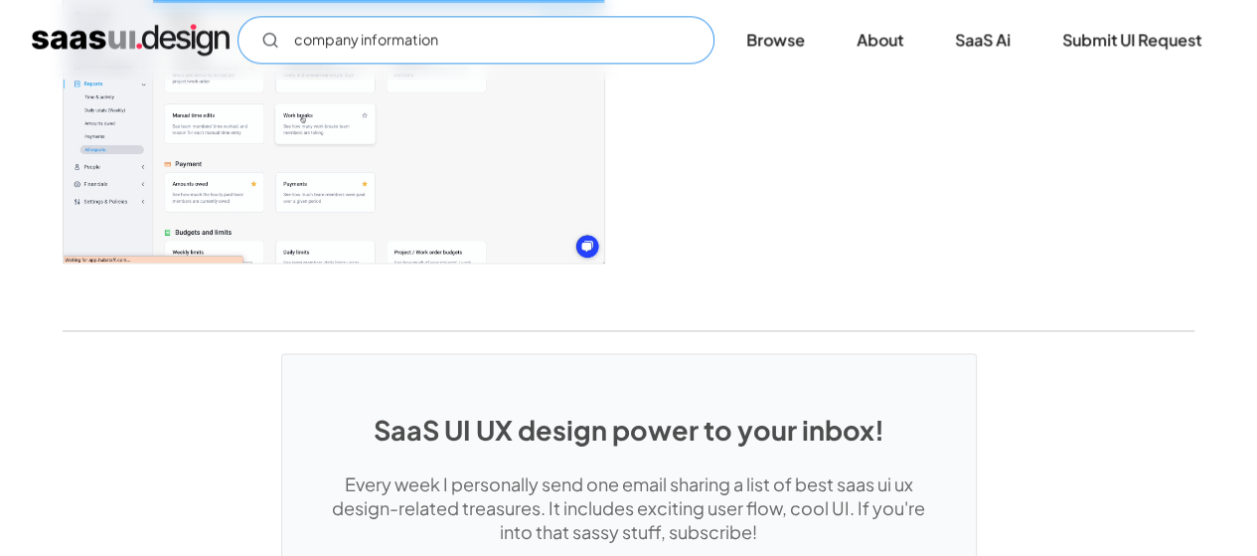
scroll to position [4729, 0]
